Goal: Task Accomplishment & Management: Use online tool/utility

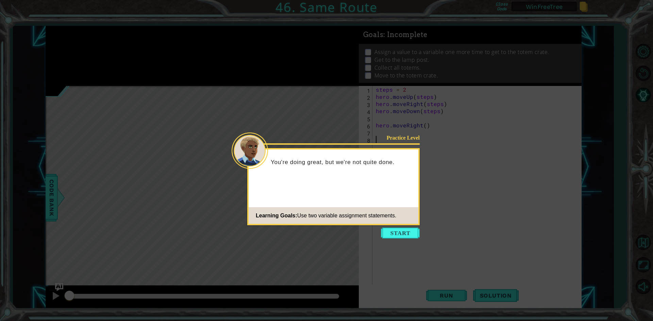
drag, startPoint x: 409, startPoint y: 233, endPoint x: 414, endPoint y: 230, distance: 6.4
click at [409, 233] on button "Start" at bounding box center [400, 233] width 39 height 11
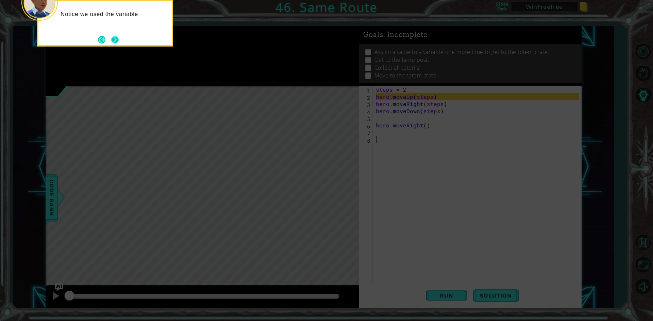
click at [115, 36] on button "Next" at bounding box center [115, 40] width 12 height 12
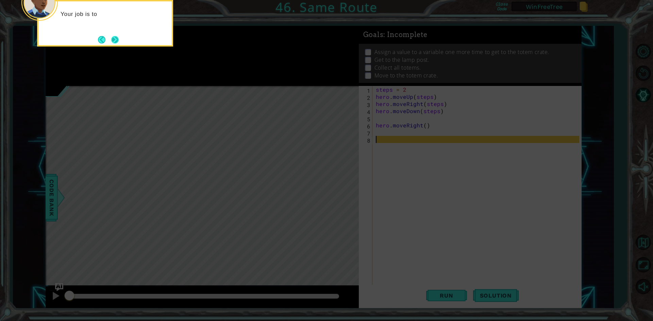
click at [119, 40] on button "Next" at bounding box center [114, 39] width 8 height 8
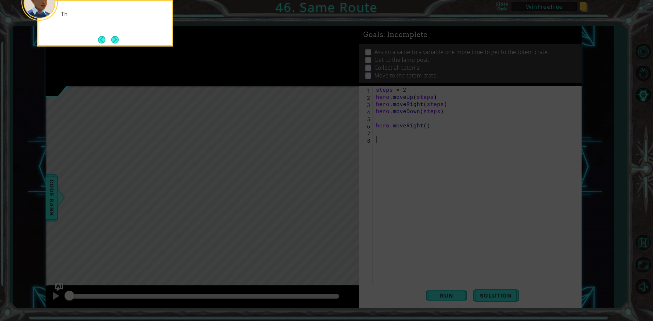
click at [120, 40] on div "Th" at bounding box center [105, 23] width 136 height 47
click at [119, 40] on button "Next" at bounding box center [114, 39] width 11 height 11
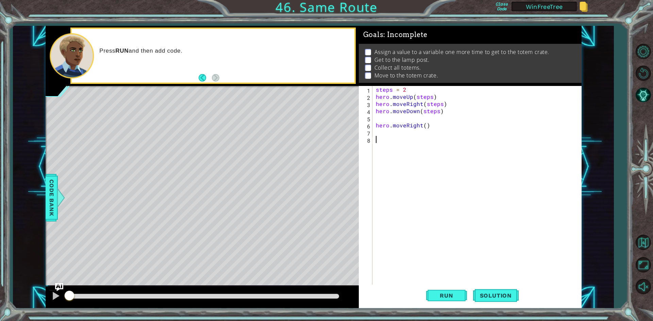
click at [494, 120] on div "steps = 2 hero . moveUp ( steps ) hero . moveRight ( steps ) hero . moveDown ( …" at bounding box center [478, 193] width 208 height 214
click at [492, 148] on div "steps = 2 hero . moveUp ( steps ) hero . moveRight ( steps ) hero . moveDown ( …" at bounding box center [478, 193] width 208 height 214
click at [462, 293] on button "Run" at bounding box center [446, 296] width 41 height 22
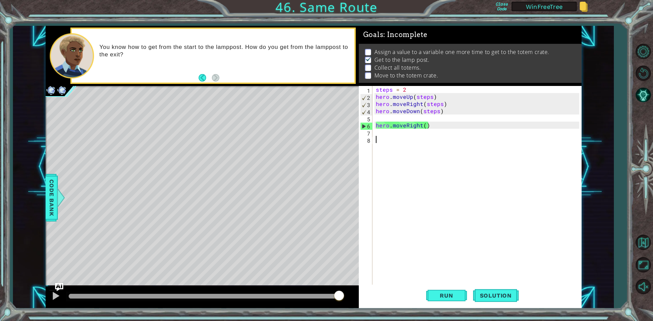
click at [462, 149] on div "steps = 2 hero . moveUp ( steps ) hero . moveRight ( steps ) hero . moveDown ( …" at bounding box center [478, 193] width 208 height 214
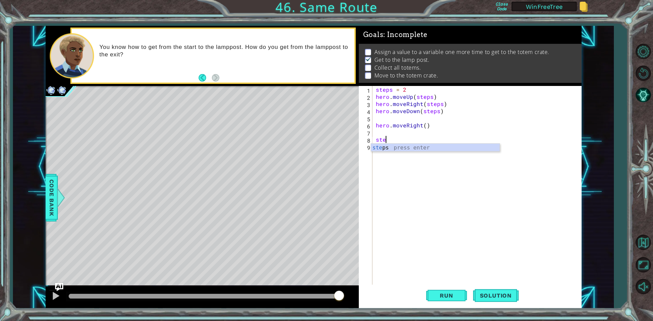
scroll to position [0, 1]
type textarea "steps = 3"
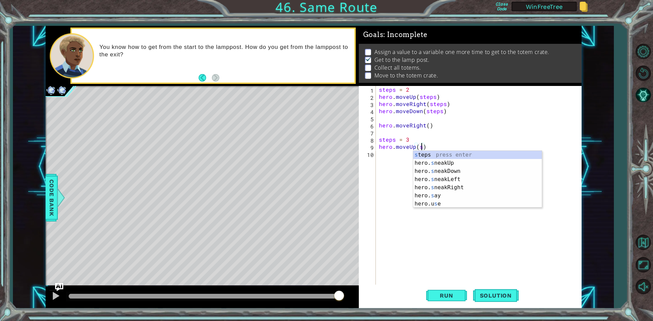
type textarea "hero.moveUp(steps)"
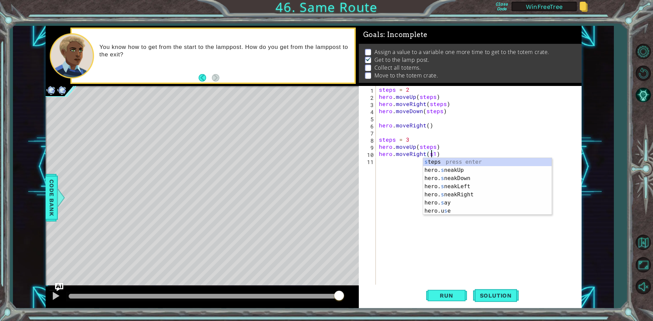
scroll to position [0, 3]
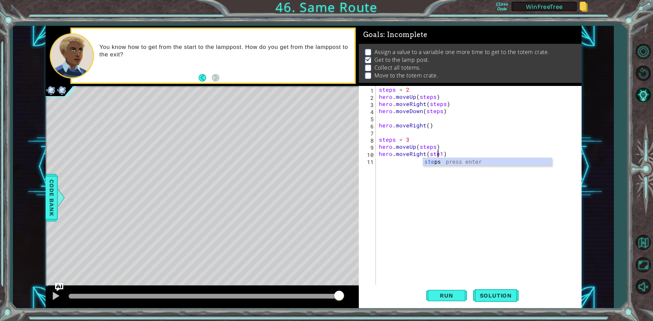
type textarea "hero.moveRight(steps)"
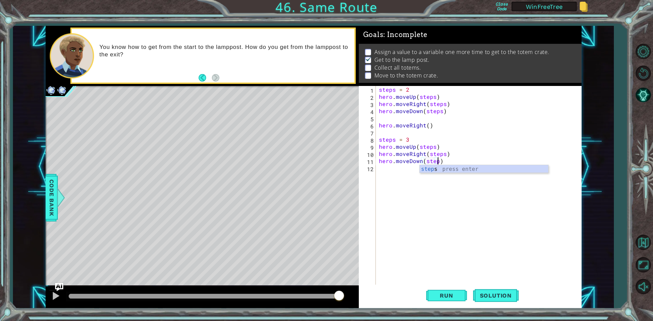
scroll to position [0, 4]
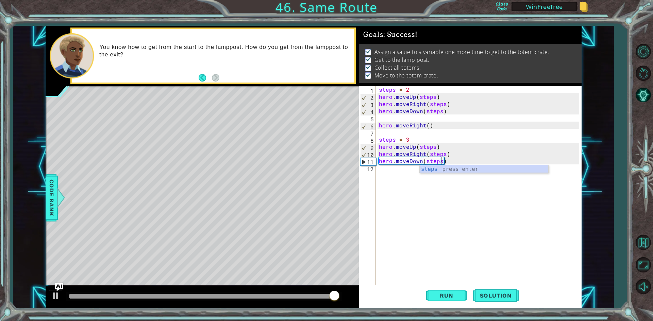
type textarea "hero.moveDown(steps)"
